Goal: Task Accomplishment & Management: Complete application form

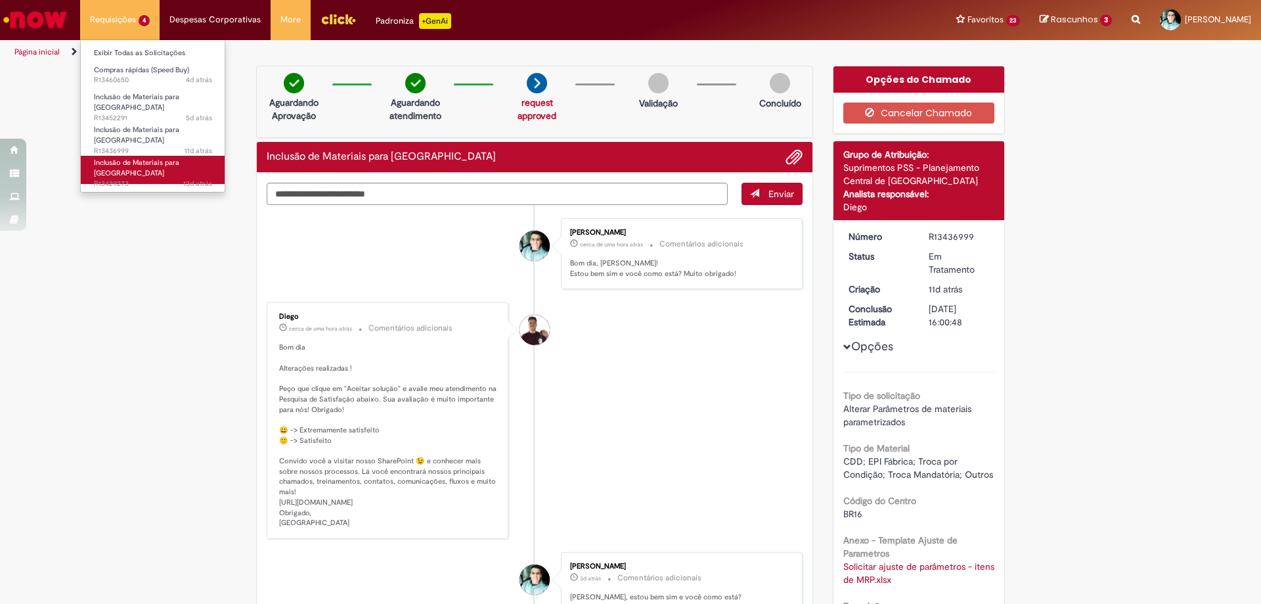
click at [130, 158] on span "Inclusão de Materiais para [GEOGRAPHIC_DATA]" at bounding box center [136, 168] width 85 height 20
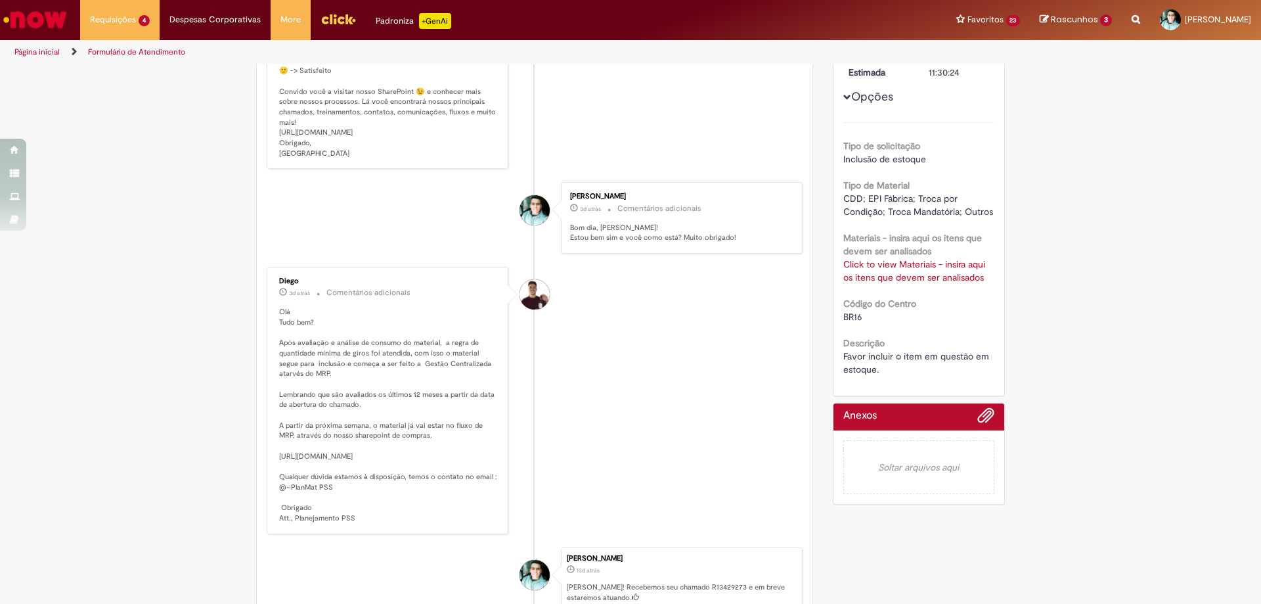
scroll to position [197, 0]
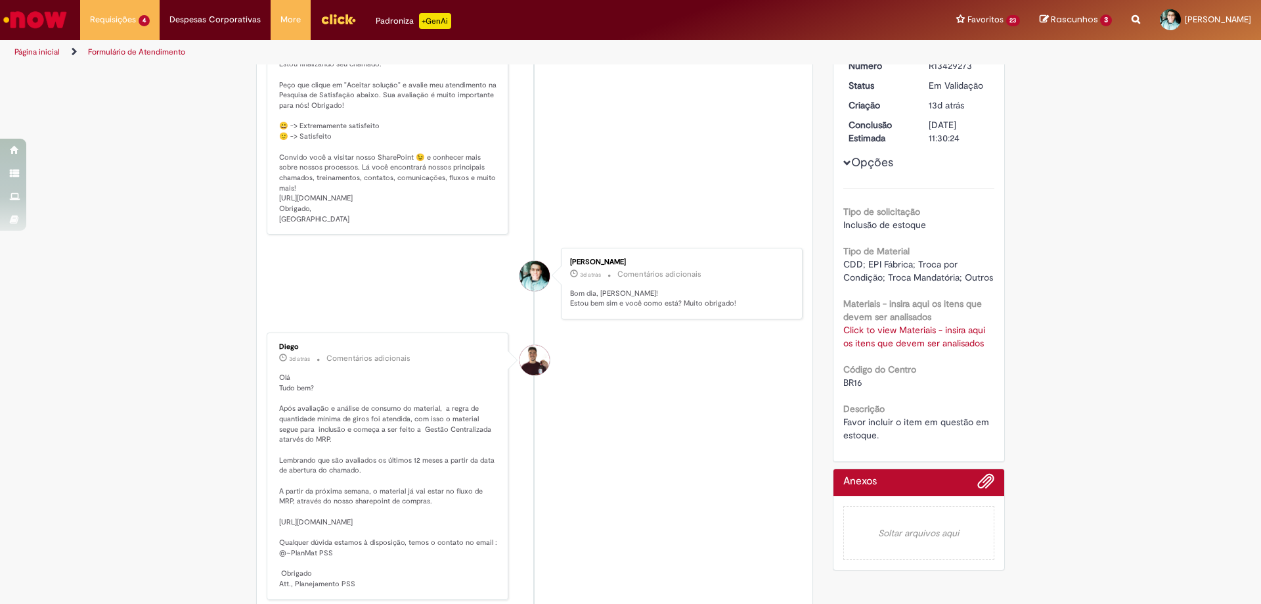
click at [875, 330] on link "Click to view Materiais - insira aqui os itens que devem ser analisados" at bounding box center [914, 336] width 142 height 25
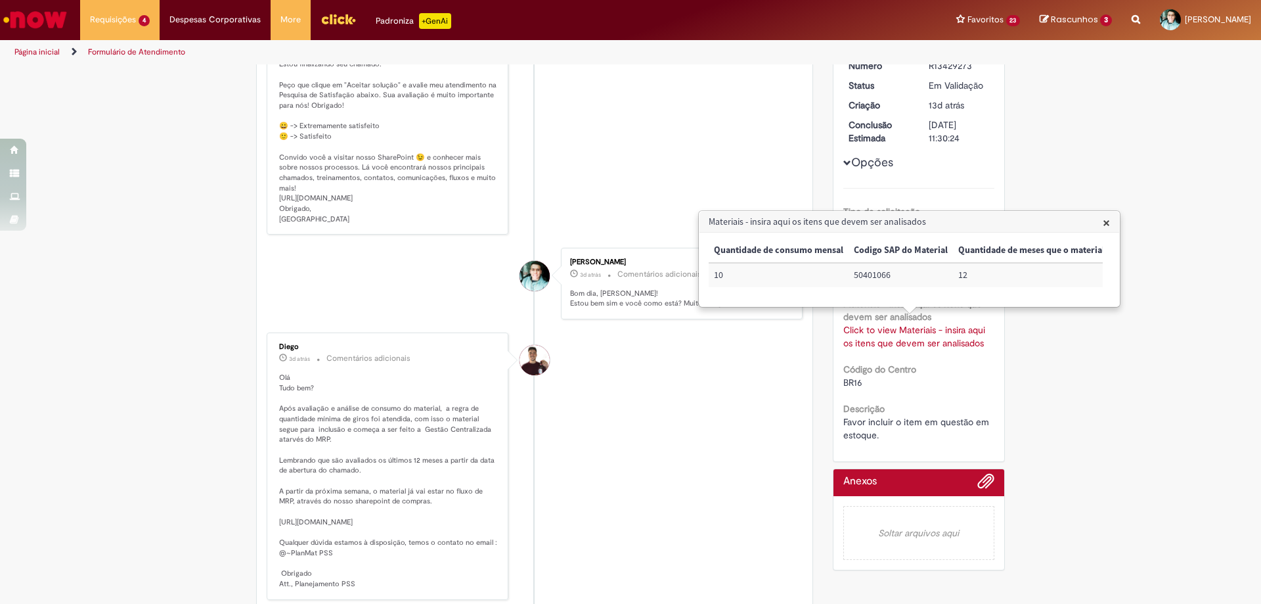
click at [1106, 223] on span "×" at bounding box center [1106, 222] width 7 height 18
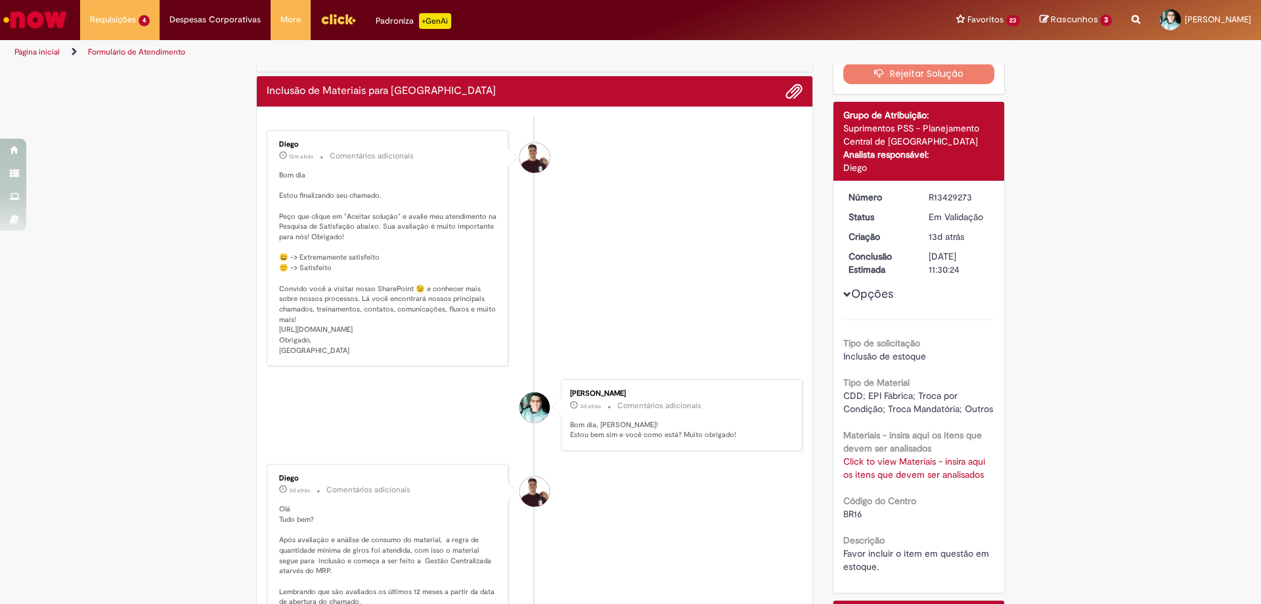
scroll to position [0, 0]
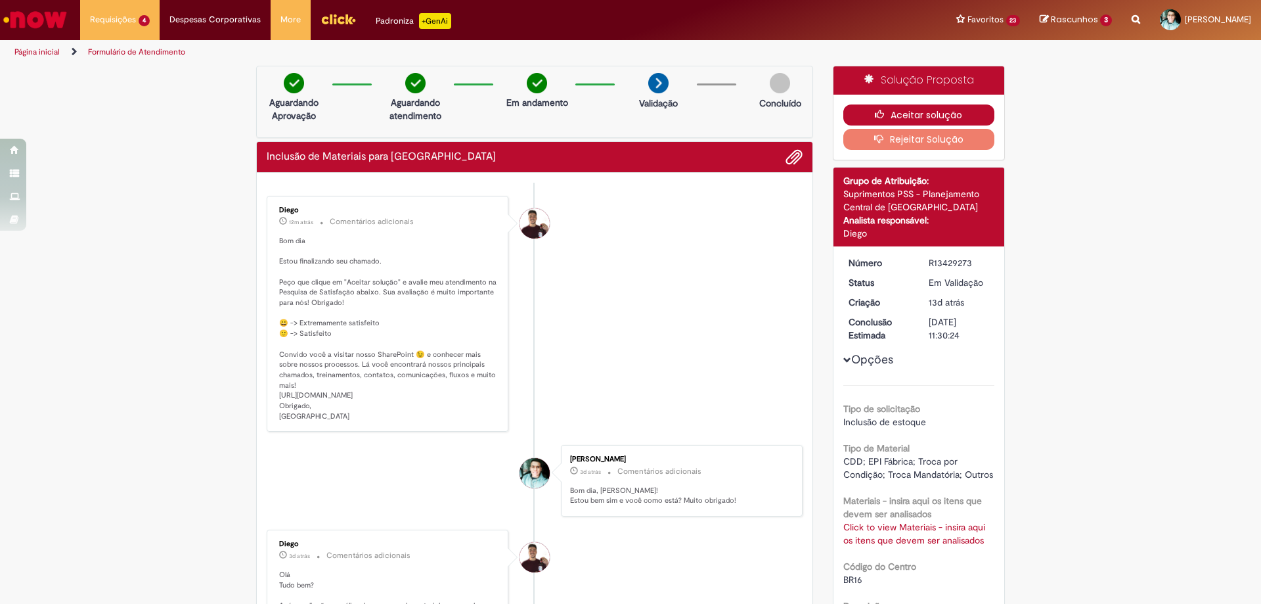
click at [885, 116] on icon "button" at bounding box center [883, 114] width 16 height 9
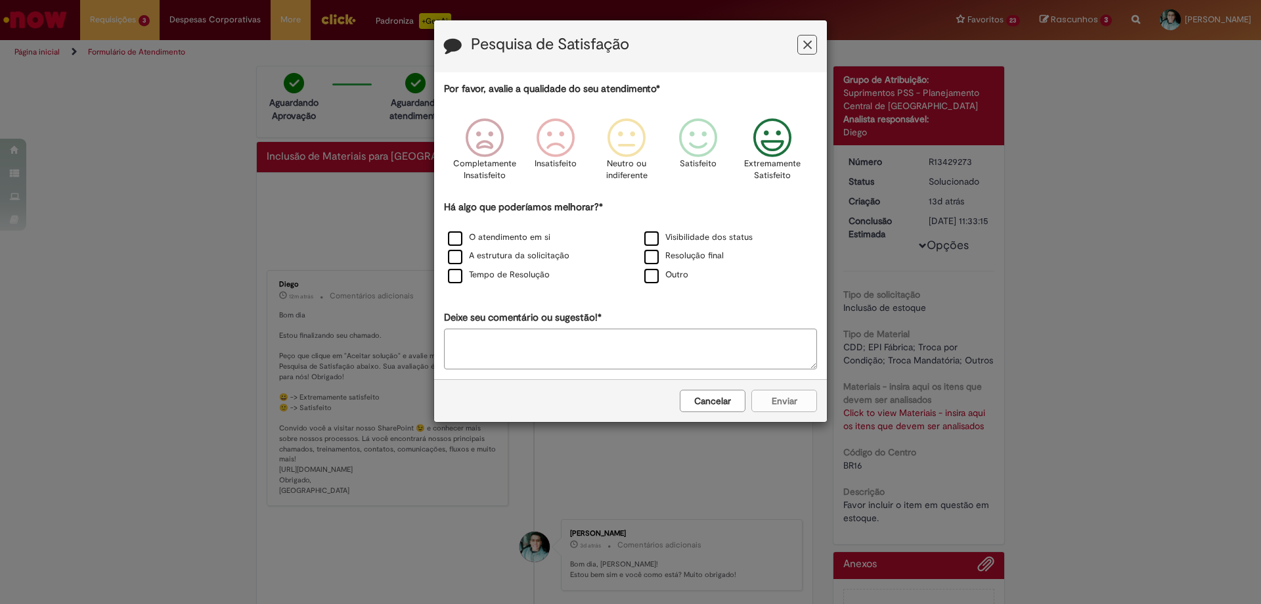
click at [780, 143] on icon "Feedback" at bounding box center [772, 137] width 49 height 39
click at [452, 240] on label "O atendimento em si" at bounding box center [499, 237] width 102 height 12
click at [797, 402] on button "Enviar" at bounding box center [784, 400] width 66 height 22
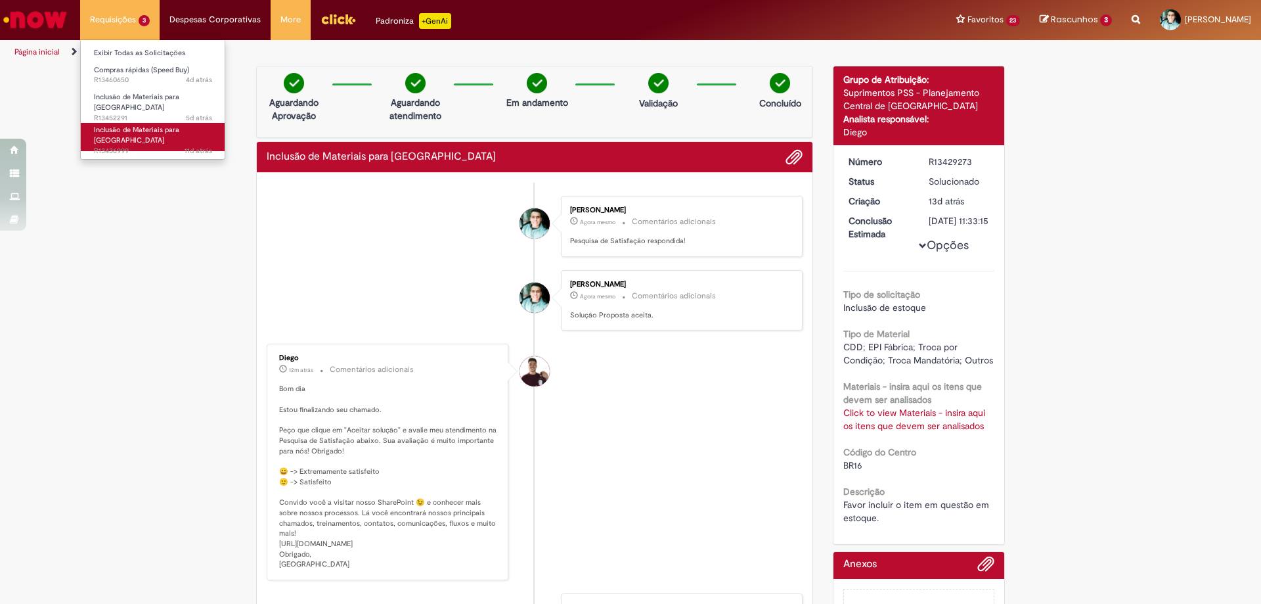
click at [104, 146] on span "11d atrás 11 dias atrás R13436999" at bounding box center [153, 151] width 118 height 11
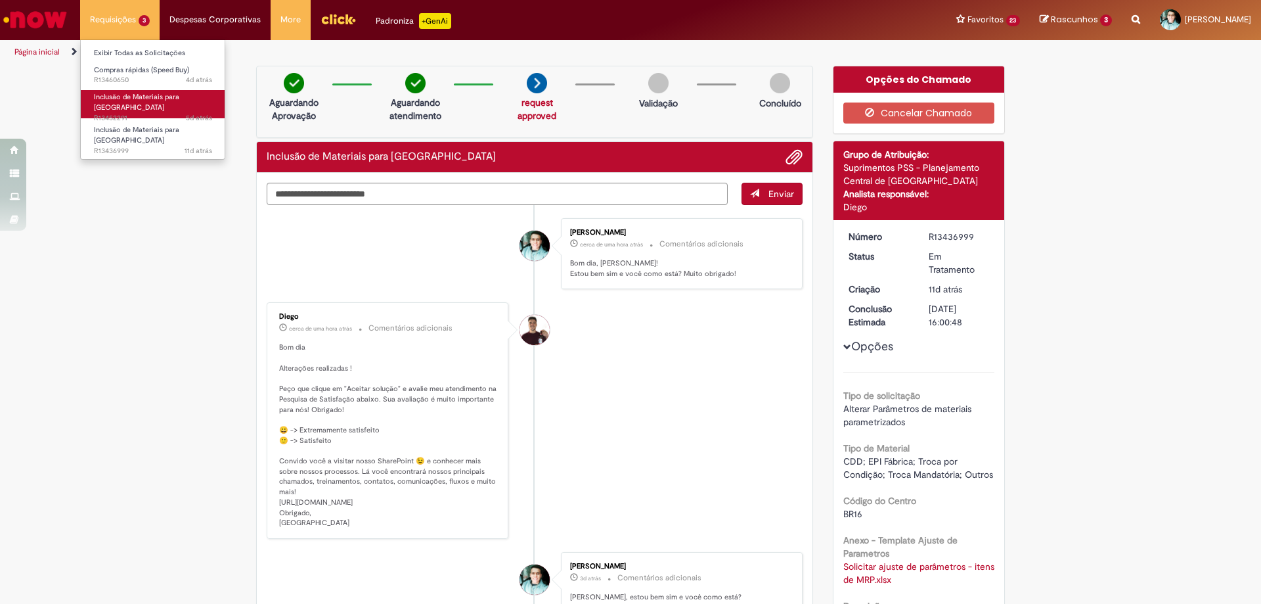
click at [148, 100] on span "Inclusão de Materiais para [GEOGRAPHIC_DATA]" at bounding box center [136, 102] width 85 height 20
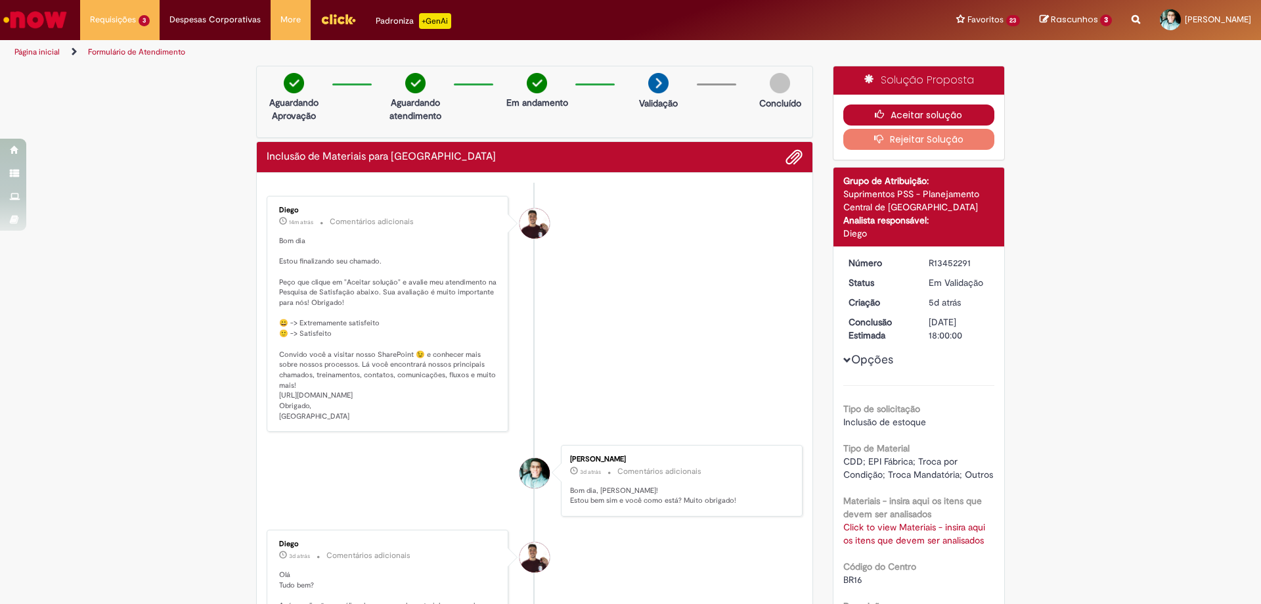
click at [902, 110] on button "Aceitar solução" at bounding box center [919, 114] width 152 height 21
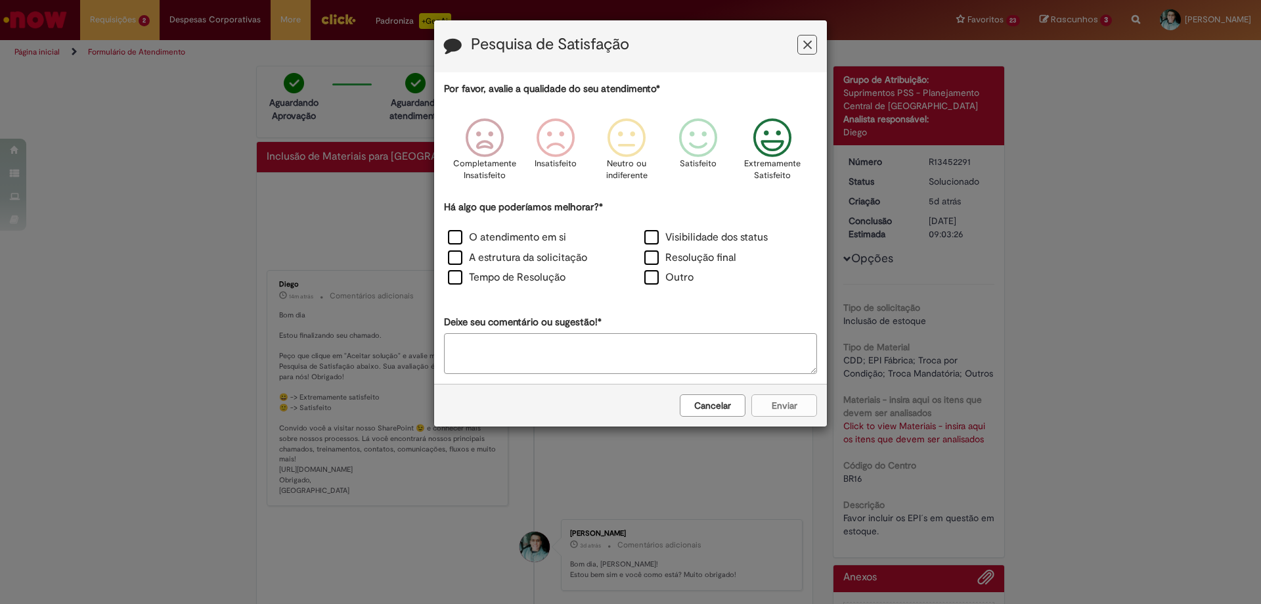
click at [768, 141] on icon "Feedback" at bounding box center [772, 137] width 49 height 39
click at [453, 239] on label "O atendimento em si" at bounding box center [507, 237] width 118 height 15
click at [797, 407] on button "Enviar" at bounding box center [784, 405] width 66 height 22
